Goal: Find specific page/section: Find specific page/section

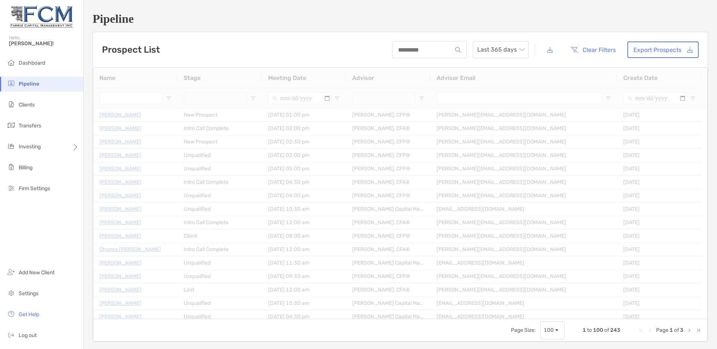
type input "**********"
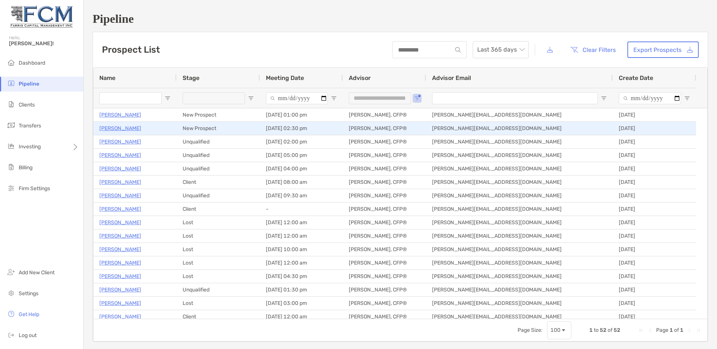
click at [116, 129] on p "Roddy Scott" at bounding box center [120, 128] width 42 height 9
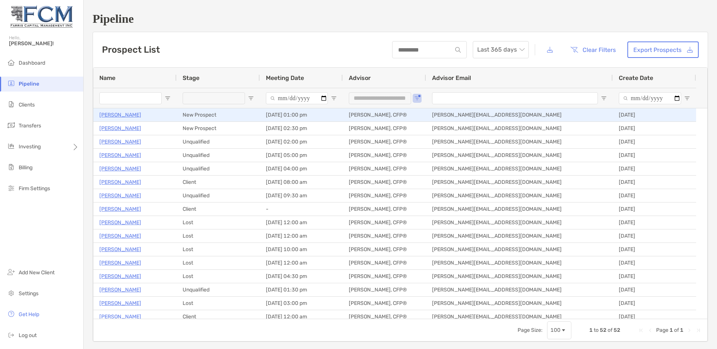
click at [122, 116] on p "[PERSON_NAME]" at bounding box center [120, 114] width 42 height 9
